Goal: Information Seeking & Learning: Find specific fact

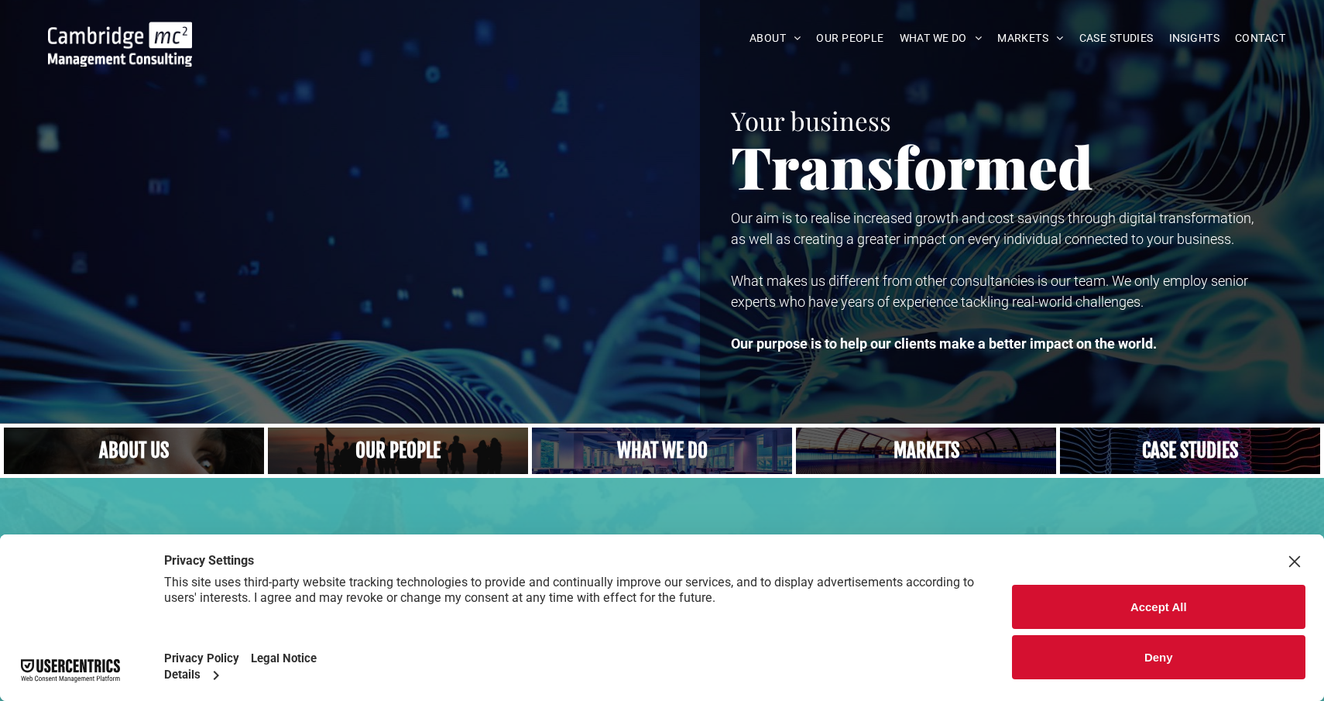
click at [416, 434] on link "A crowd in silhouette at sunset, on a rise or lookout point" at bounding box center [398, 451] width 276 height 50
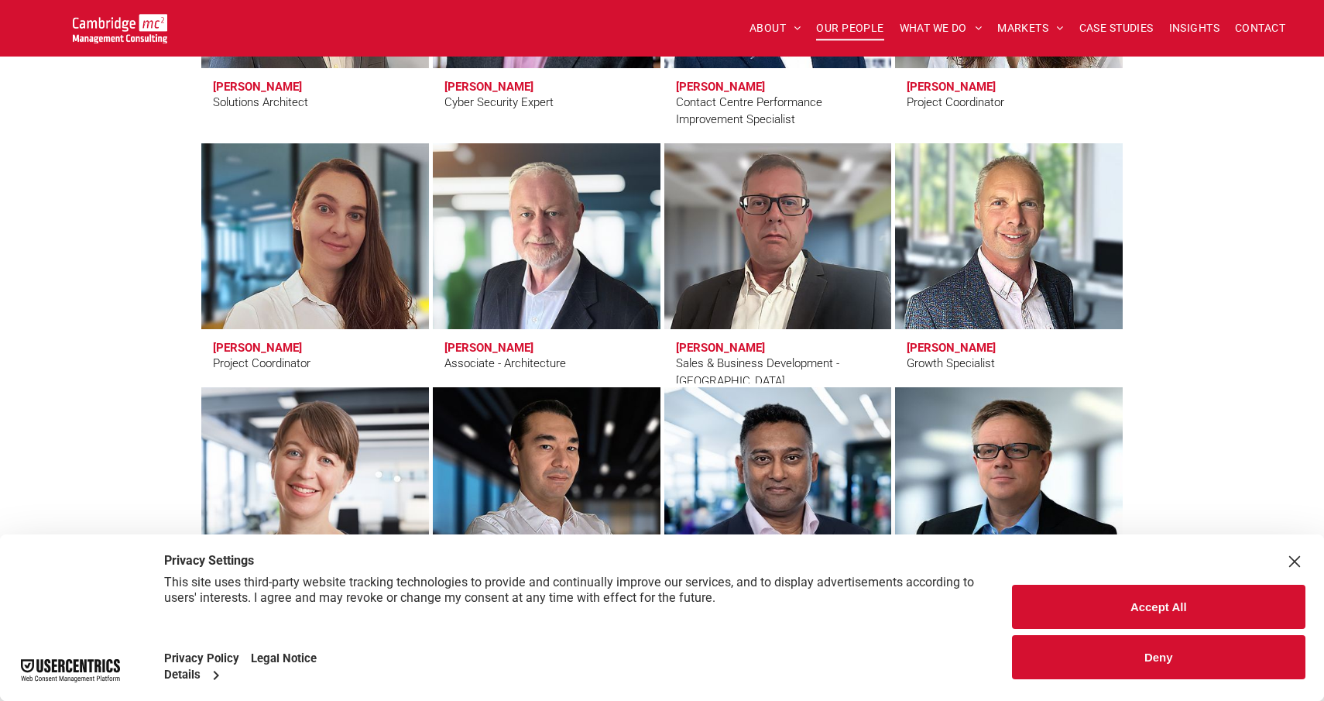
scroll to position [5036, 0]
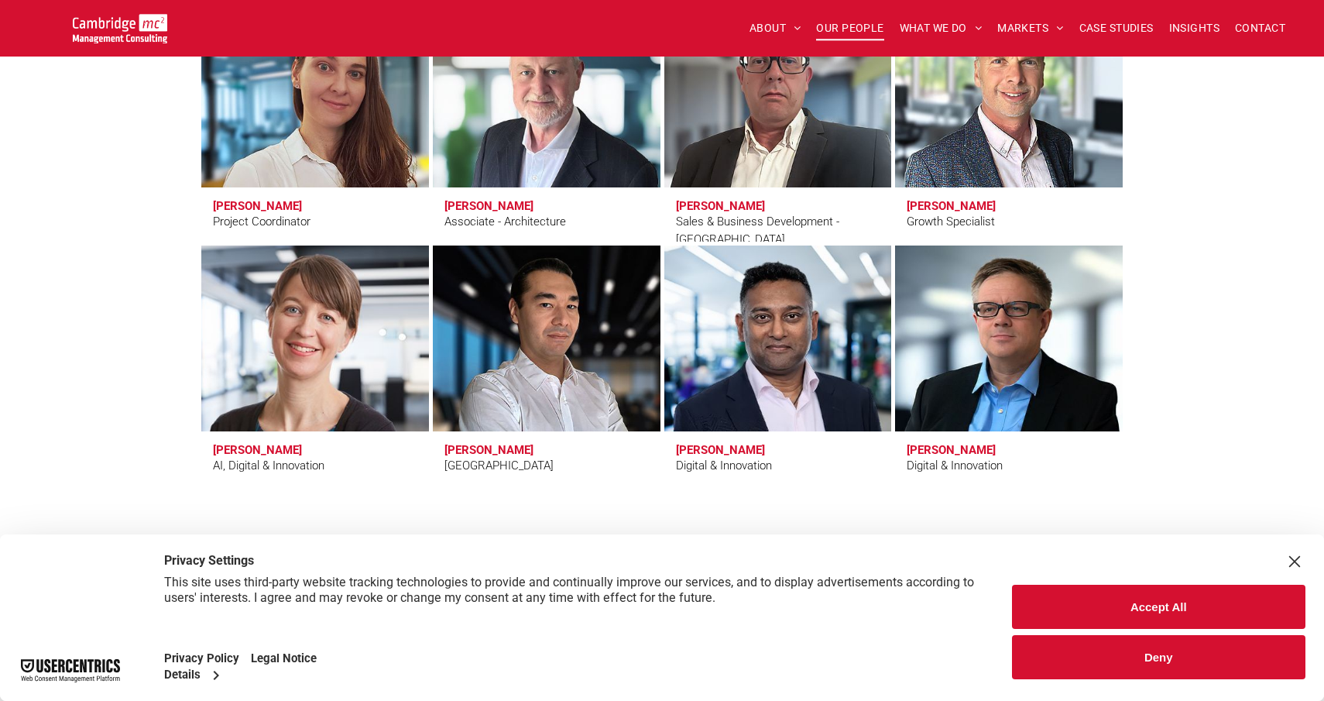
click at [392, 387] on link at bounding box center [314, 338] width 241 height 197
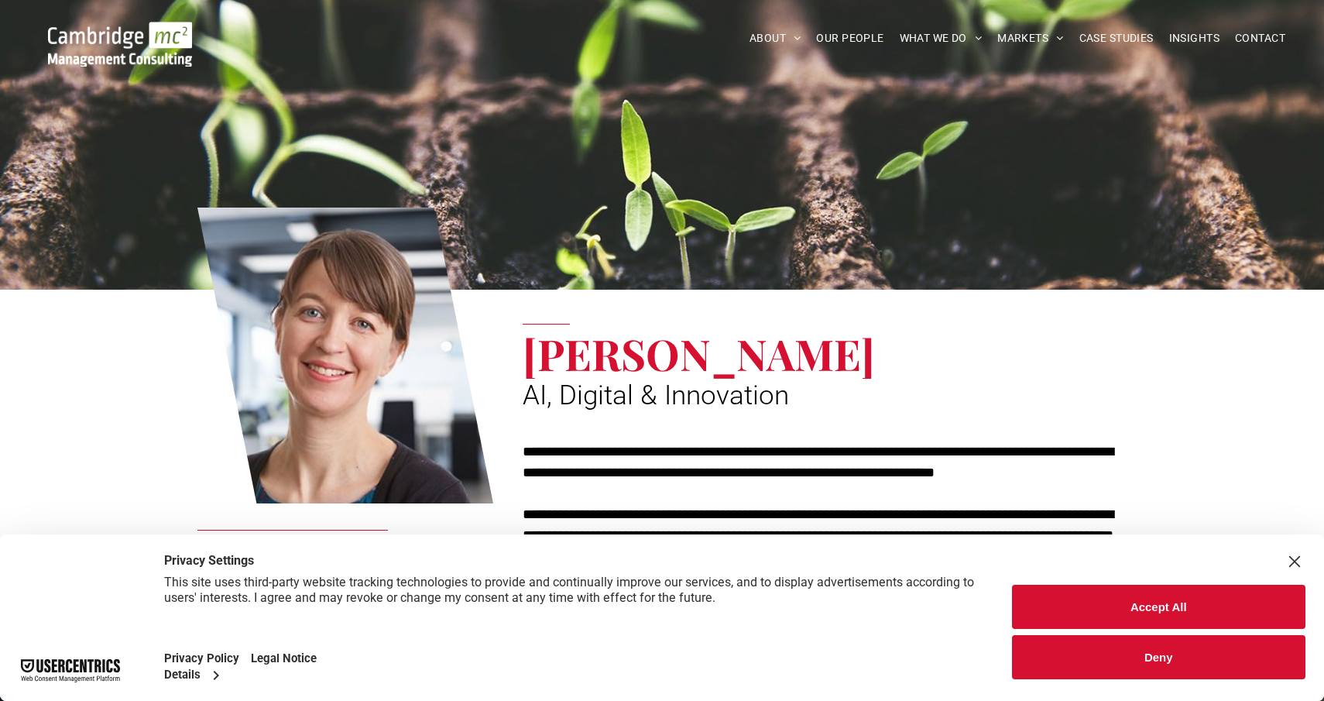
drag, startPoint x: 828, startPoint y: 358, endPoint x: 516, endPoint y: 363, distance: 311.3
click at [516, 363] on div "**********" at bounding box center [816, 427] width 619 height 461
copy span "Dr Zoë Webster"
